Goal: Complete application form: Complete application form

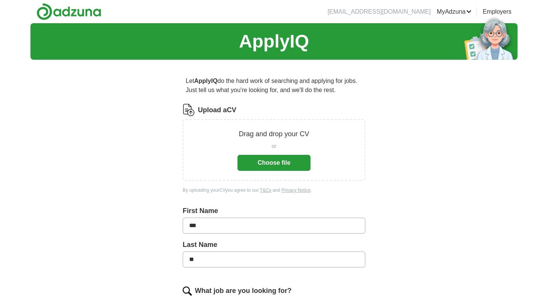
click at [263, 166] on button "Choose file" at bounding box center [274, 163] width 73 height 16
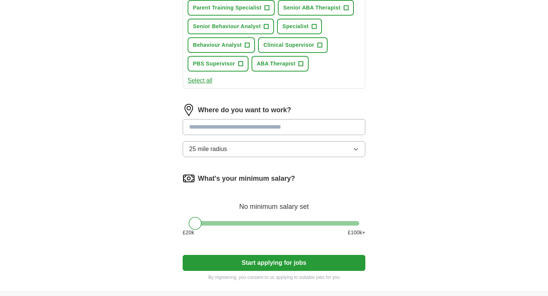
scroll to position [346, 0]
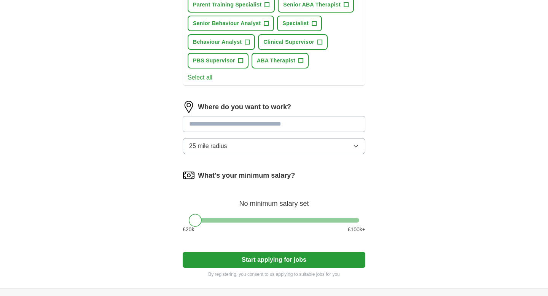
click at [238, 121] on input "text" at bounding box center [274, 124] width 183 height 16
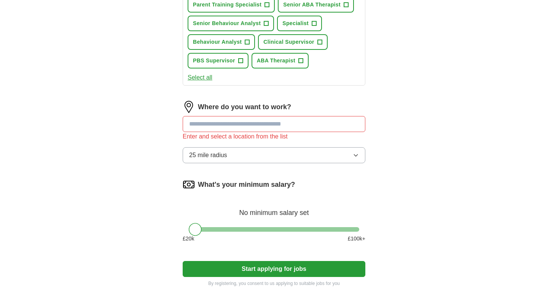
click at [169, 150] on div "Let ApplyIQ do the hard work of searching and applying for jobs. Just tell us w…" at bounding box center [274, 9] width 244 height 578
click at [219, 120] on input "text" at bounding box center [274, 124] width 183 height 16
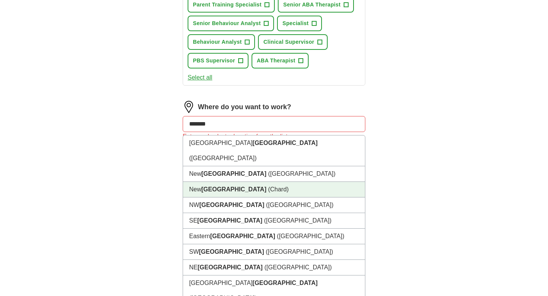
scroll to position [342, 0]
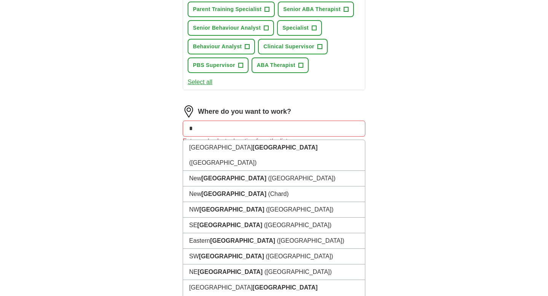
type input "*"
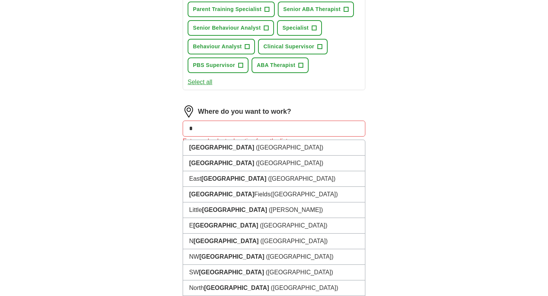
type input "*"
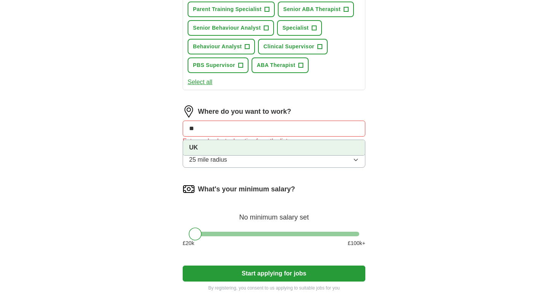
click at [250, 147] on li "UK" at bounding box center [274, 147] width 182 height 15
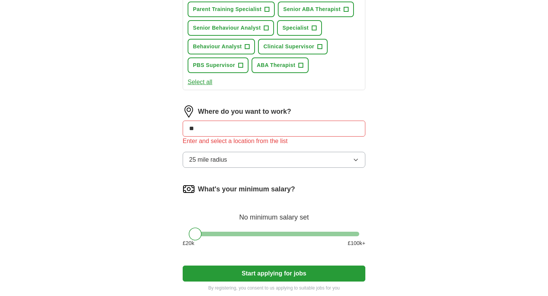
click at [161, 166] on div "Let ApplyIQ do the hard work of searching and applying for jobs. Just tell us w…" at bounding box center [274, 13] width 244 height 578
click at [220, 130] on input "**" at bounding box center [274, 129] width 183 height 16
type input "*"
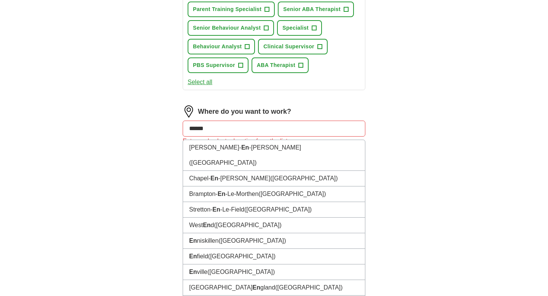
type input "*******"
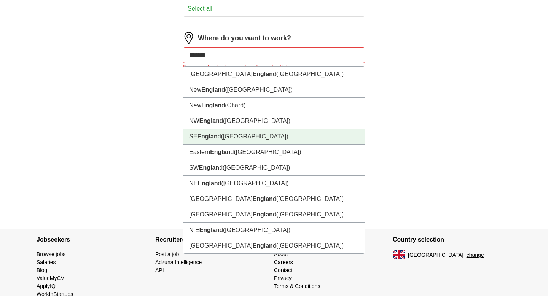
scroll to position [416, 0]
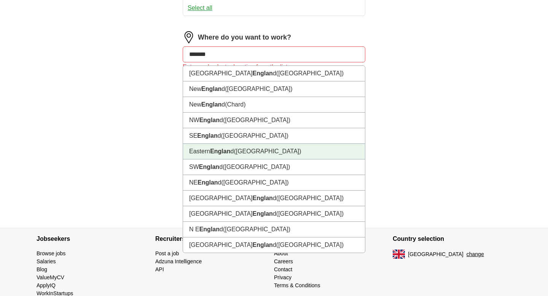
click at [226, 153] on strong "Englan" at bounding box center [220, 151] width 20 height 6
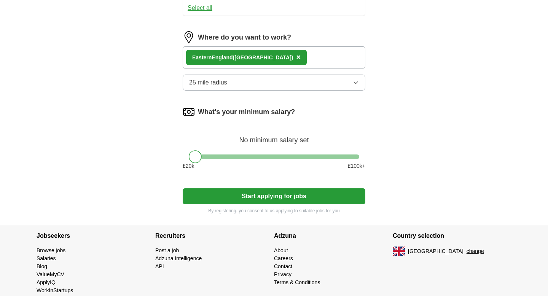
click at [245, 81] on button "25 mile radius" at bounding box center [274, 83] width 183 height 16
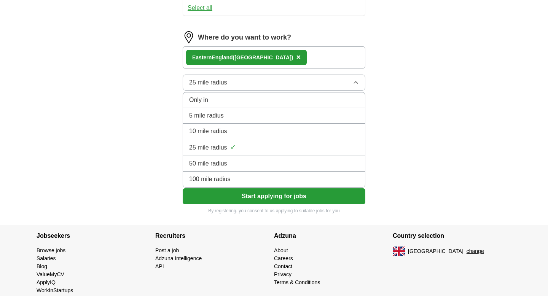
click at [236, 180] on div "100 mile radius" at bounding box center [274, 179] width 170 height 9
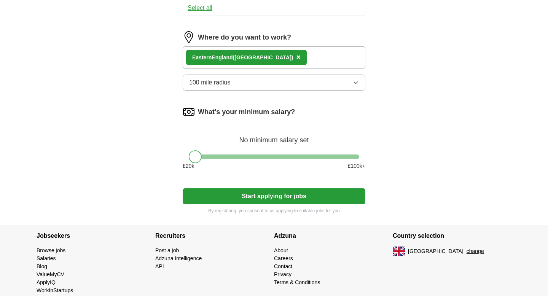
drag, startPoint x: 198, startPoint y: 155, endPoint x: 244, endPoint y: 155, distance: 46.1
click at [244, 155] on div at bounding box center [240, 156] width 13 height 13
drag, startPoint x: 240, startPoint y: 155, endPoint x: 254, endPoint y: 156, distance: 14.2
click at [254, 156] on div at bounding box center [254, 156] width 13 height 13
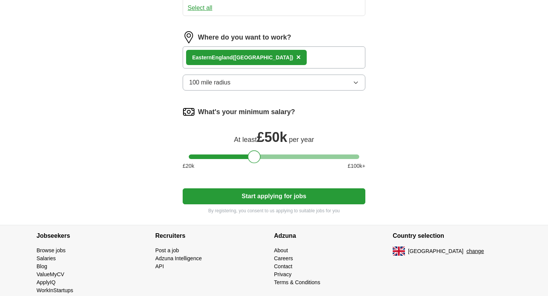
click at [260, 197] on button "Start applying for jobs" at bounding box center [274, 196] width 183 height 16
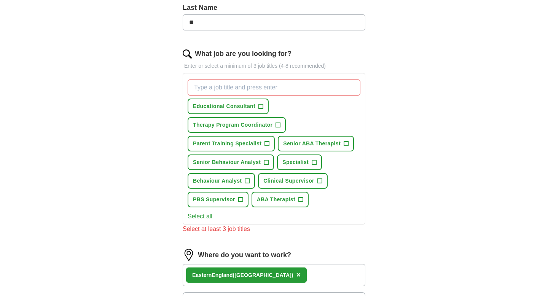
scroll to position [205, 0]
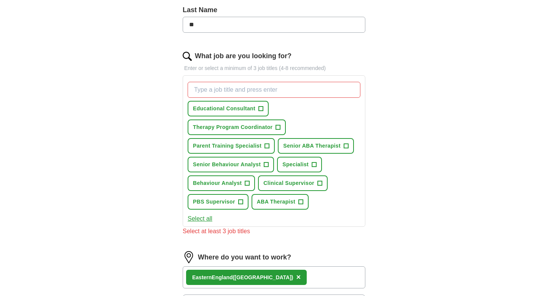
click at [158, 204] on div "Let ApplyIQ do the hard work of searching and applying for jobs. Just tell us w…" at bounding box center [274, 171] width 244 height 621
click at [278, 126] on span "+" at bounding box center [278, 128] width 5 height 6
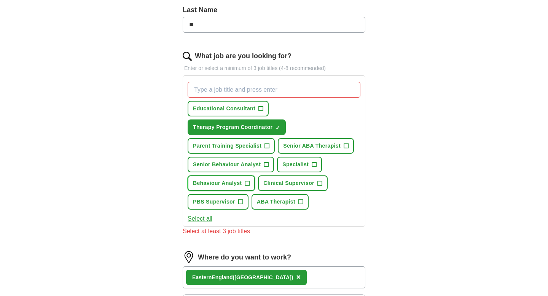
click at [247, 182] on span "+" at bounding box center [247, 183] width 5 height 6
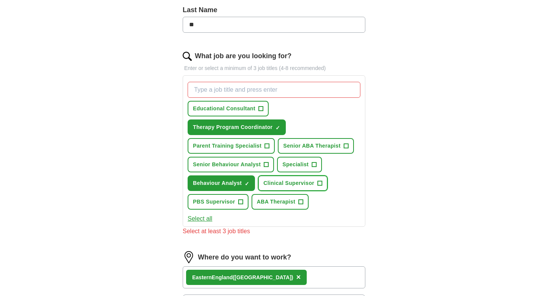
click at [318, 182] on span "+" at bounding box center [320, 183] width 5 height 6
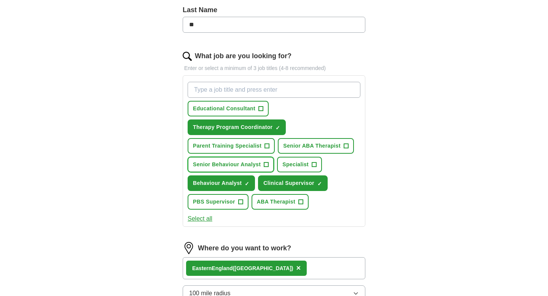
click at [267, 165] on span "+" at bounding box center [266, 165] width 5 height 6
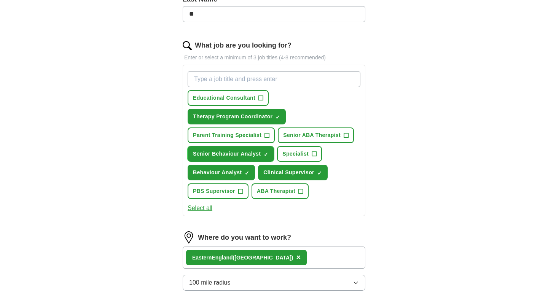
scroll to position [221, 0]
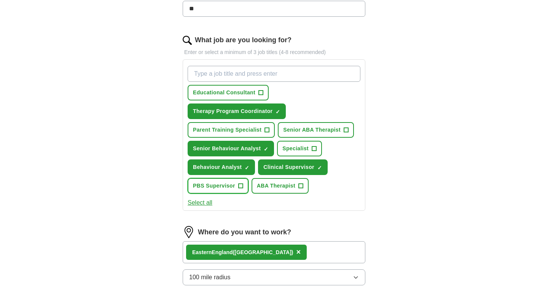
click at [224, 187] on span "PBS Supervisor" at bounding box center [214, 186] width 42 height 8
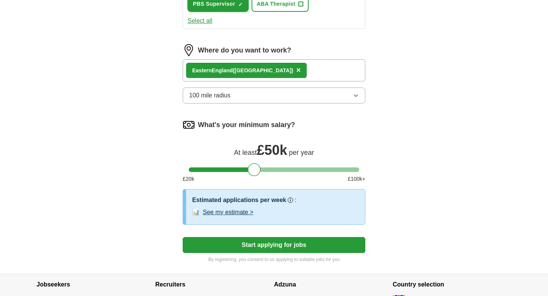
scroll to position [465, 0]
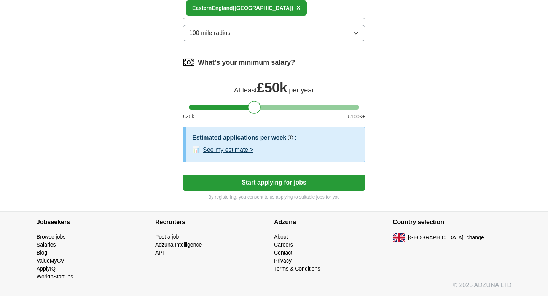
click at [230, 183] on button "Start applying for jobs" at bounding box center [274, 183] width 183 height 16
